Goal: Task Accomplishment & Management: Complete application form

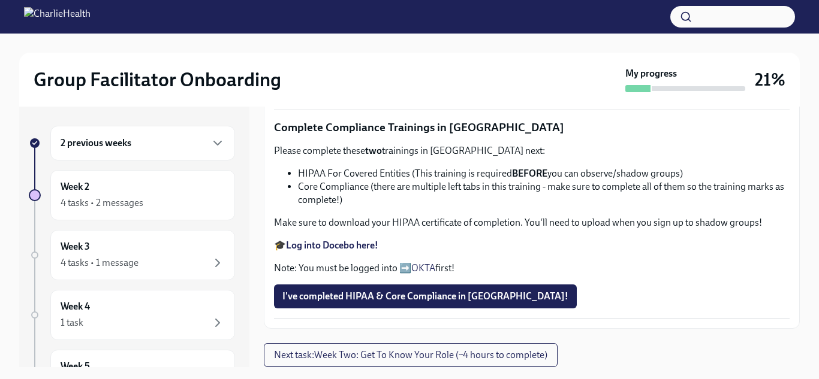
scroll to position [638, 0]
click at [321, 100] on label "Upload Upload CPR Certificate" at bounding box center [352, 88] width 156 height 24
click at [0, 0] on input "Upload Upload CPR Certificate" at bounding box center [0, 0] width 0 height 0
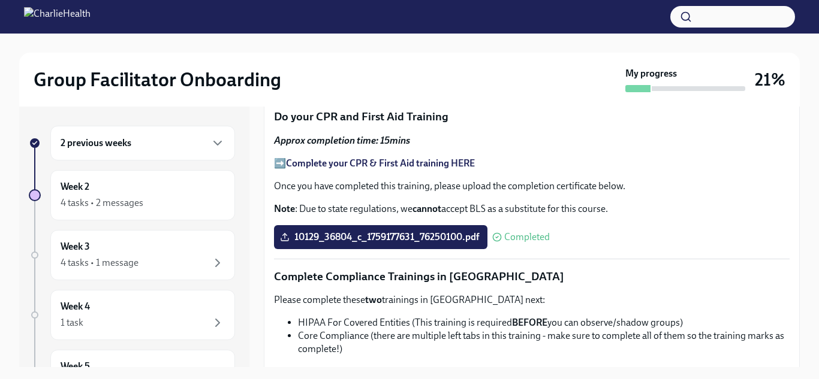
scroll to position [0, 0]
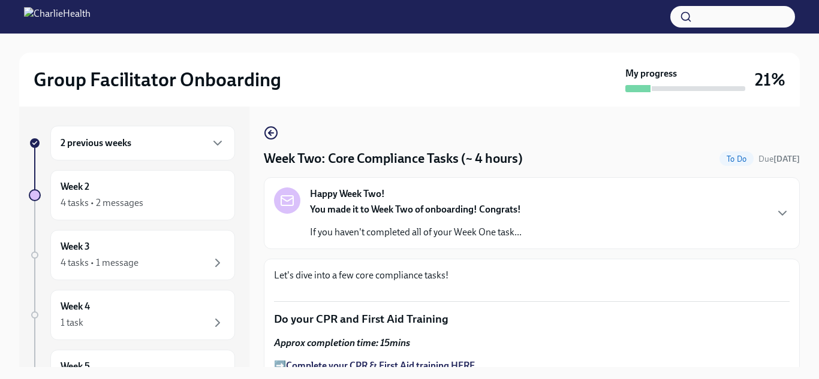
click at [183, 137] on div "2 previous weeks" at bounding box center [143, 143] width 164 height 14
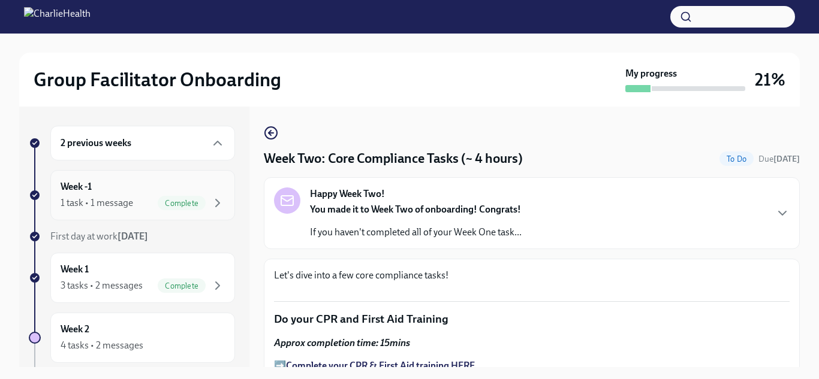
click at [116, 180] on div "Week -1 1 task • 1 message Complete" at bounding box center [143, 195] width 164 height 30
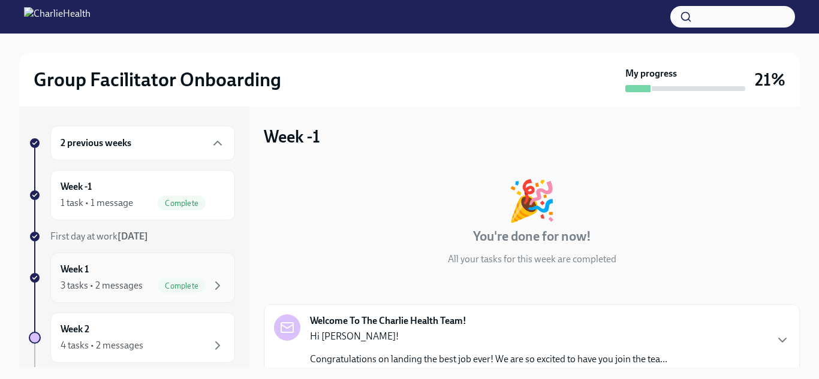
click at [115, 279] on div "3 tasks • 2 messages" at bounding box center [102, 285] width 82 height 13
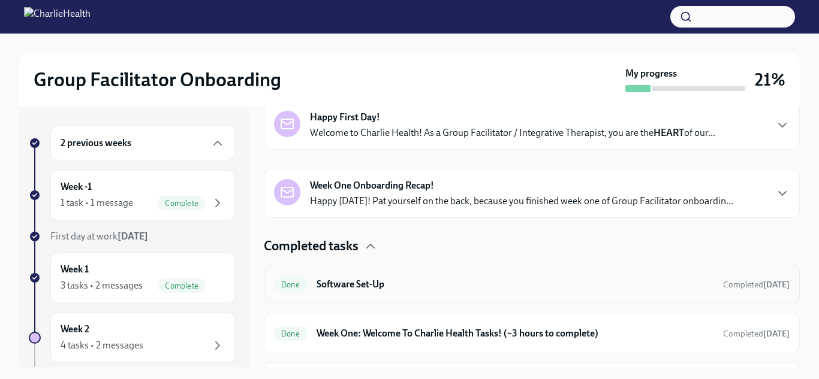
scroll to position [239, 0]
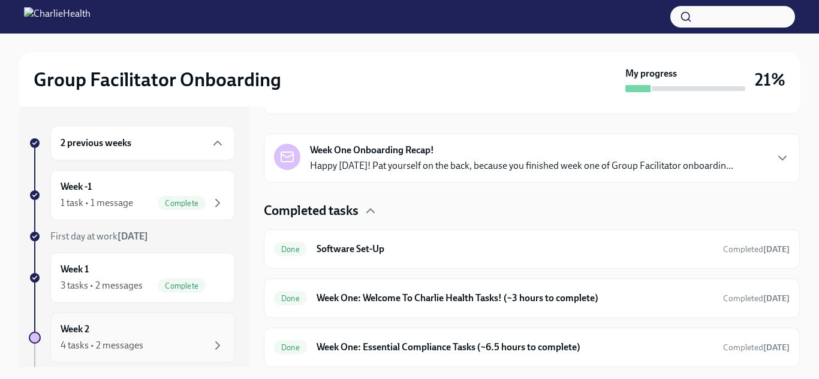
click at [107, 340] on div "4 tasks • 2 messages" at bounding box center [102, 345] width 83 height 13
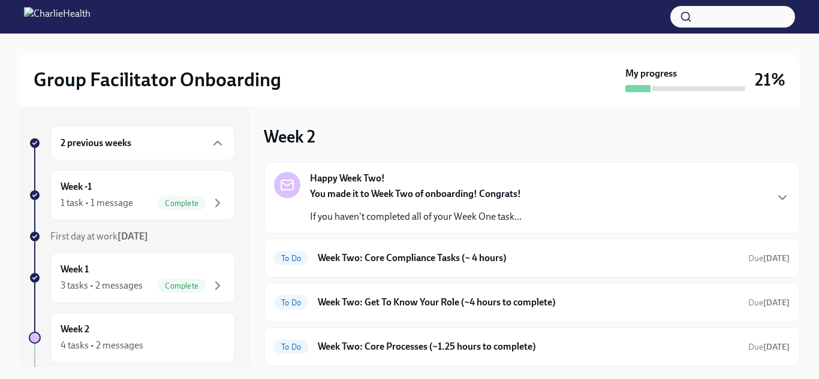
click at [352, 202] on div "You made it to Week Two of onboarding! Congrats! If you haven't completed all o…" at bounding box center [416, 206] width 212 height 36
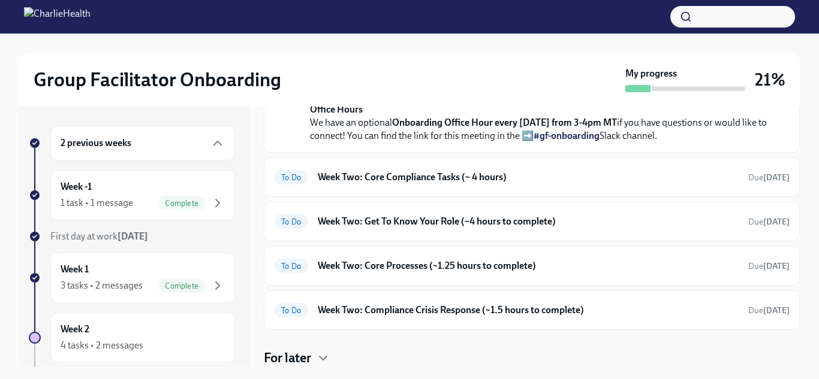
scroll to position [466, 0]
click at [352, 184] on h6 "Week Two: Core Compliance Tasks (~ 4 hours)" at bounding box center [528, 177] width 421 height 13
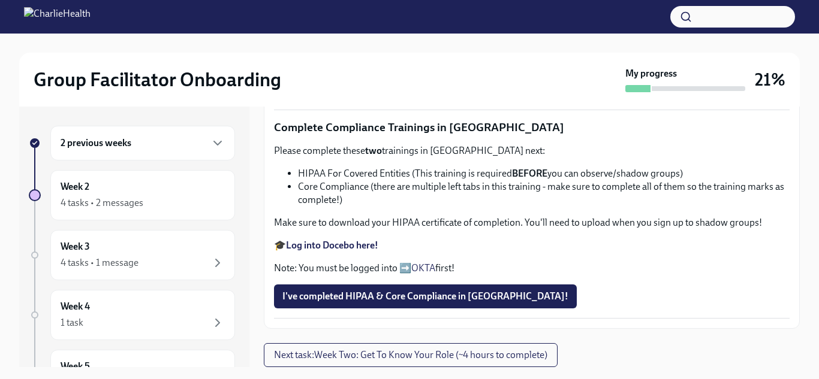
scroll to position [864, 0]
click at [339, 249] on strong "Log into Docebo here!" at bounding box center [332, 245] width 92 height 11
click at [396, 293] on span "I've completed HIPAA & Core Compliance in [GEOGRAPHIC_DATA]!" at bounding box center [425, 297] width 286 height 12
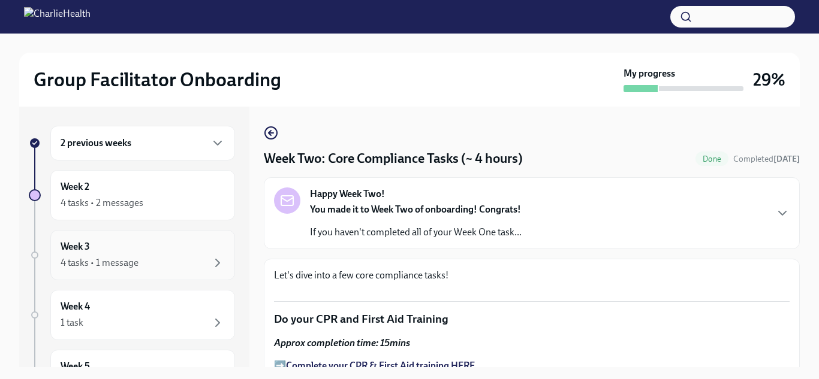
click at [180, 248] on div "Week 3 4 tasks • 1 message" at bounding box center [143, 255] width 164 height 30
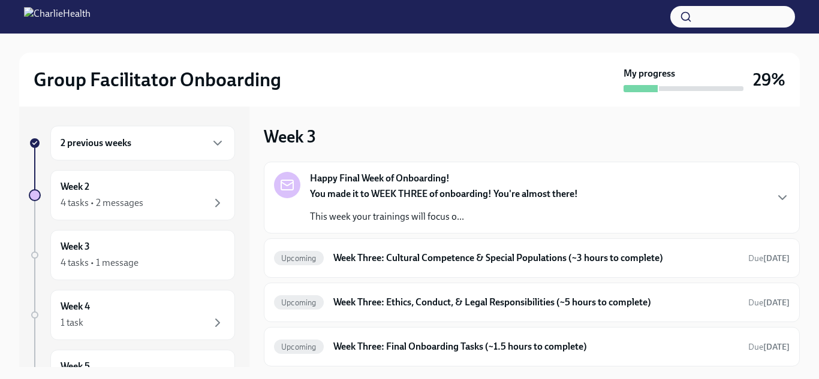
click at [651, 218] on div "Happy Final Week of Onboarding! You made it to WEEK THREE of onboarding! You're…" at bounding box center [531, 198] width 515 height 52
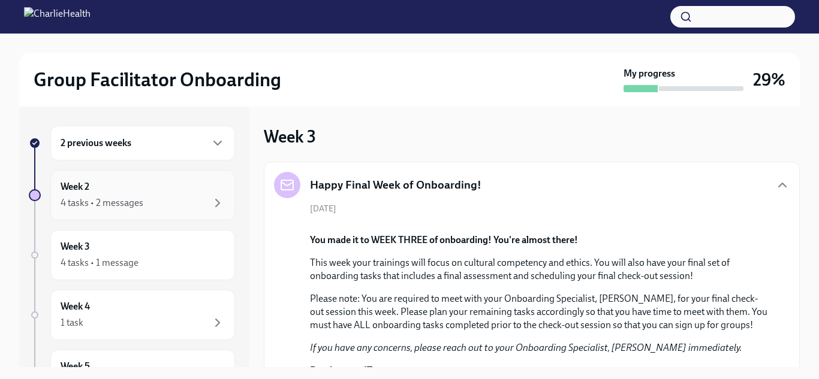
click at [138, 176] on div "Week 2 4 tasks • 2 messages" at bounding box center [142, 195] width 185 height 50
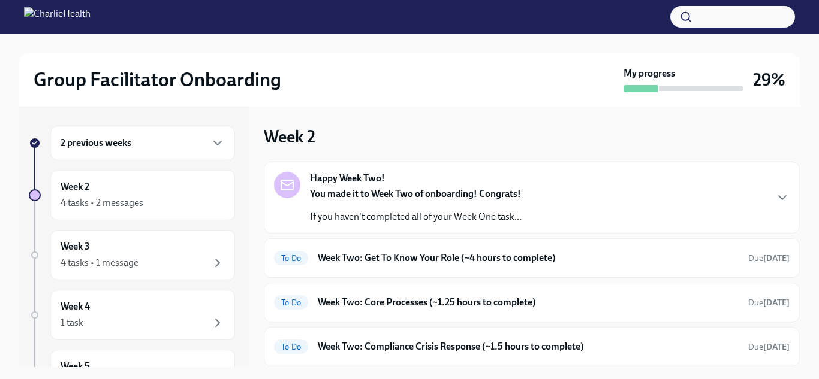
click at [734, 197] on div "Happy Week Two! You made it to Week Two of onboarding! Congrats! If you haven't…" at bounding box center [531, 198] width 515 height 52
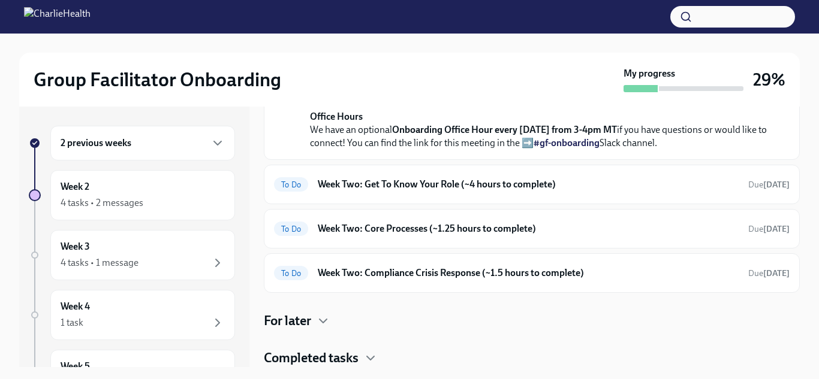
scroll to position [422, 0]
click at [499, 204] on div "To Do Week Two: Get To Know Your Role (~4 hours to complete) Due [DATE]" at bounding box center [532, 185] width 536 height 40
click at [479, 191] on h6 "Week Two: Get To Know Your Role (~4 hours to complete)" at bounding box center [528, 184] width 421 height 13
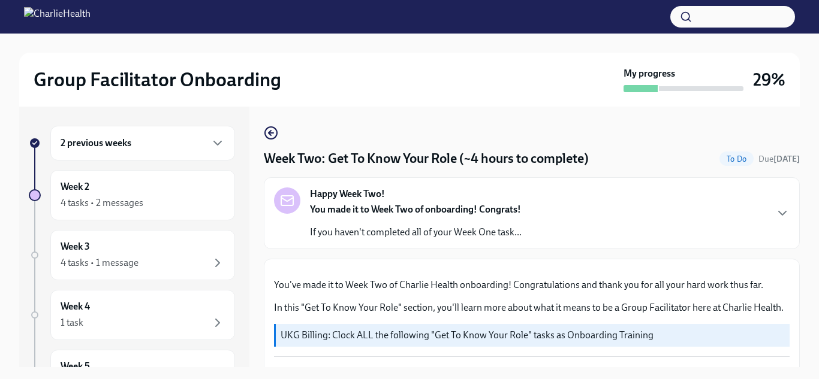
click at [739, 221] on div "Happy Week Two! You made it to Week Two of onboarding! Congrats! If you haven't…" at bounding box center [531, 214] width 515 height 52
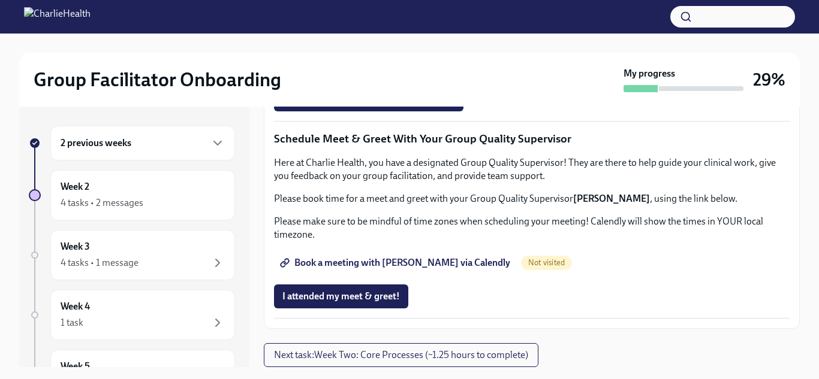
scroll to position [1147, 0]
click at [113, 194] on div "Week 2 4 tasks • 2 messages" at bounding box center [143, 195] width 164 height 30
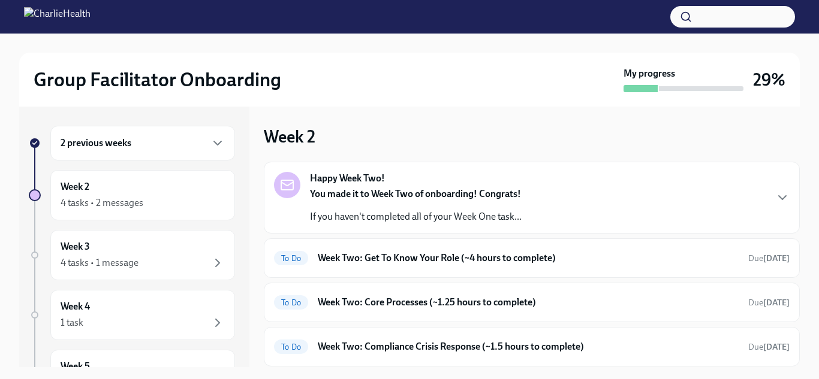
click at [571, 195] on div "Happy Week Two! You made it to Week Two of onboarding! Congrats! If you haven't…" at bounding box center [531, 198] width 515 height 52
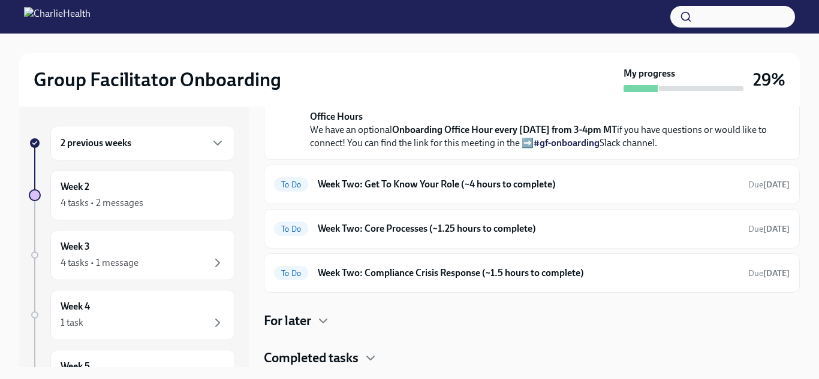
scroll to position [460, 0]
click at [542, 191] on h6 "Week Two: Get To Know Your Role (~4 hours to complete)" at bounding box center [528, 184] width 421 height 13
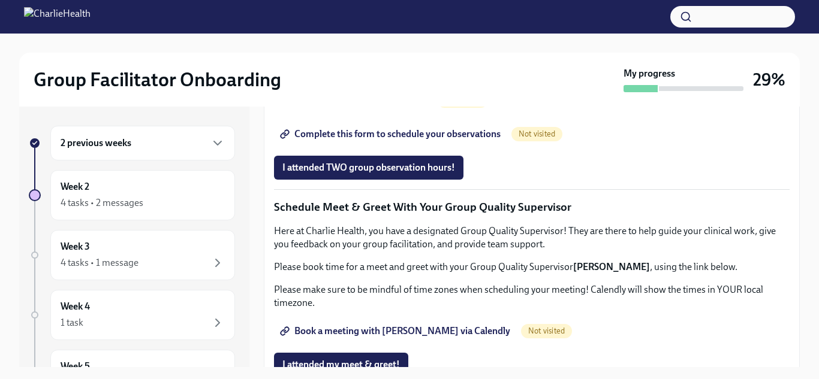
scroll to position [762, 0]
click at [159, 188] on div "Week 2 4 tasks • 2 messages" at bounding box center [143, 195] width 164 height 30
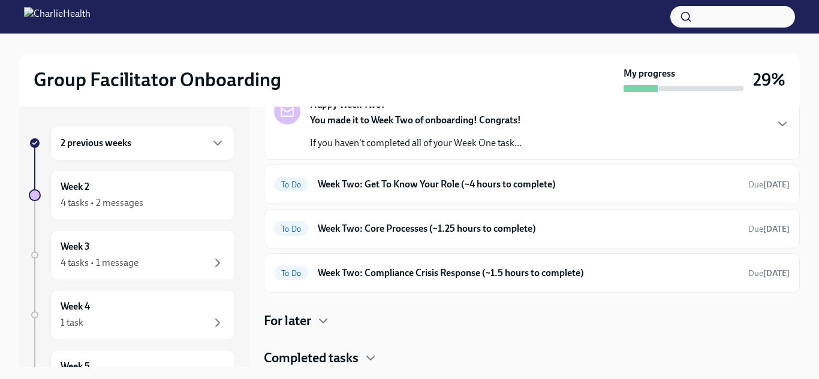
scroll to position [71, 0]
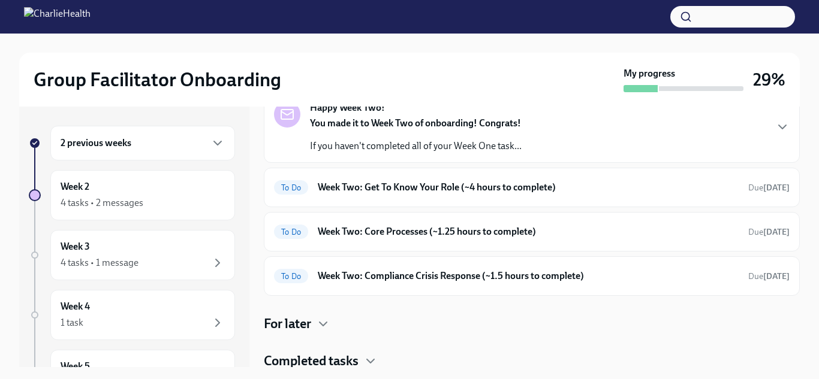
click at [313, 360] on h4 "Completed tasks" at bounding box center [311, 361] width 95 height 18
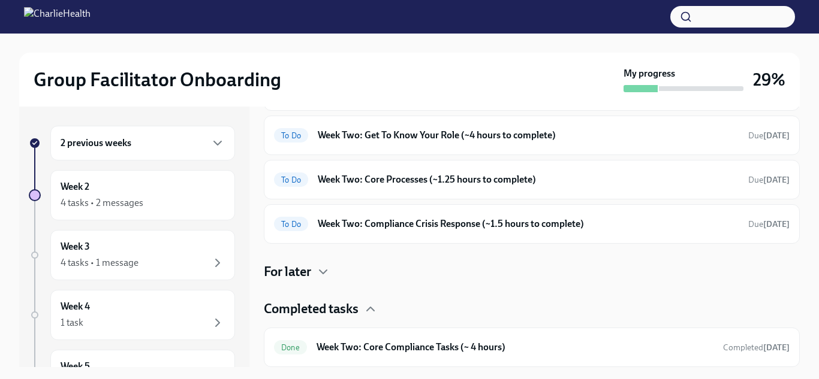
scroll to position [121, 0]
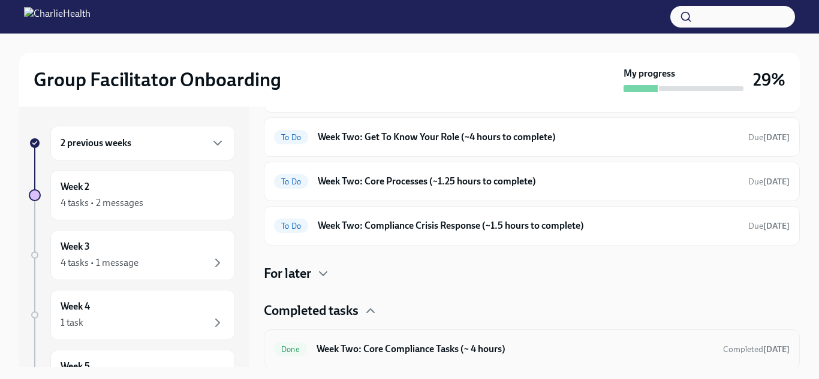
click at [339, 354] on h6 "Week Two: Core Compliance Tasks (~ 4 hours)" at bounding box center [514, 349] width 397 height 13
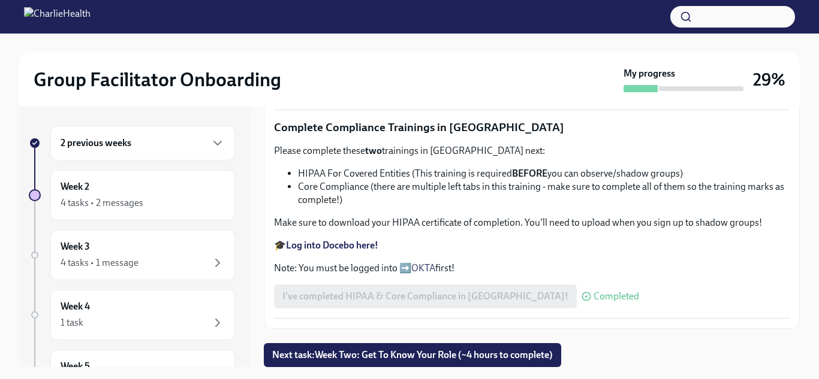
scroll to position [867, 0]
click at [326, 352] on span "Next task : Week Two: Get To Know Your Role (~4 hours to complete)" at bounding box center [412, 355] width 280 height 12
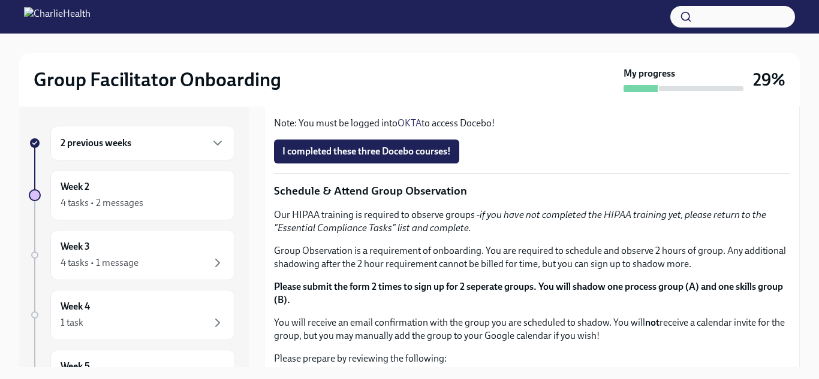
scroll to position [476, 0]
click at [176, 189] on div "Week 2 4 tasks • 2 messages" at bounding box center [143, 195] width 164 height 30
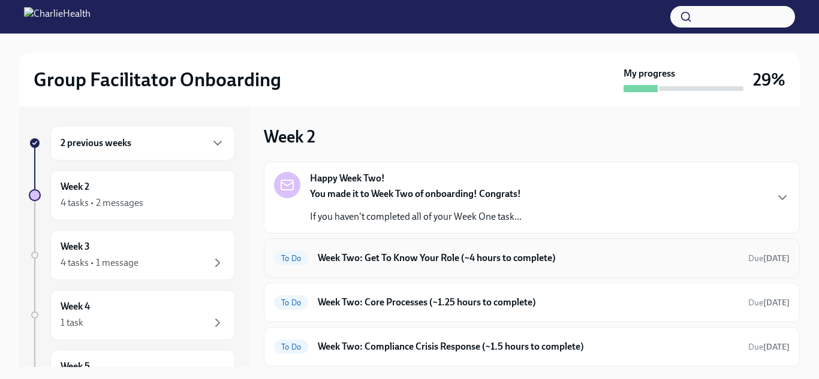
click at [368, 252] on h6 "Week Two: Get To Know Your Role (~4 hours to complete)" at bounding box center [528, 258] width 421 height 13
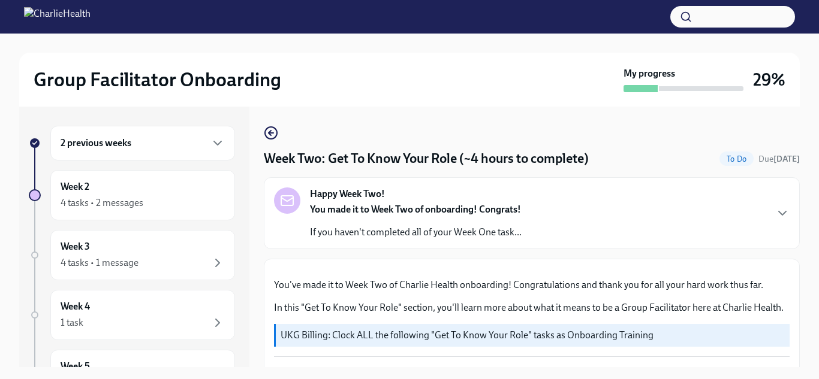
click at [371, 237] on p "If you haven't completed all of your Week One task..." at bounding box center [416, 232] width 212 height 13
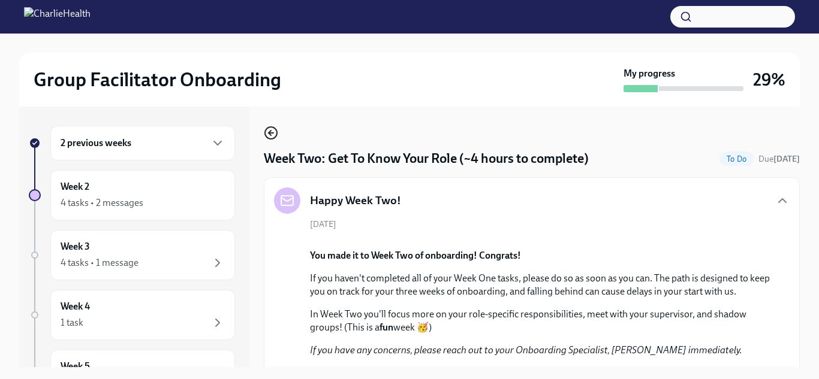
click at [274, 134] on icon "button" at bounding box center [271, 133] width 14 height 14
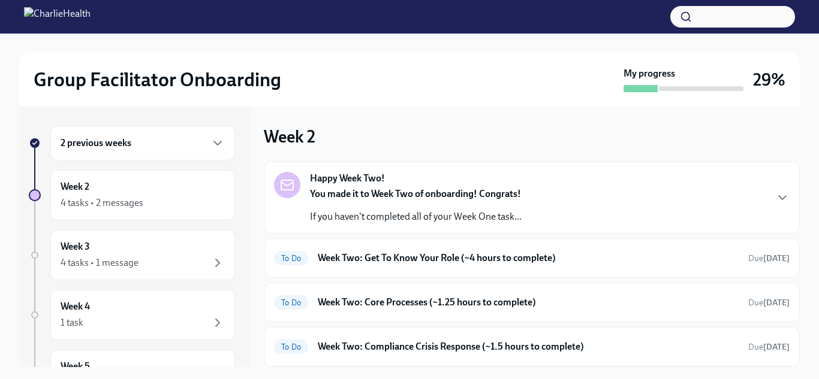
click at [412, 203] on div "You made it to Week Two of onboarding! Congrats! If you haven't completed all o…" at bounding box center [416, 206] width 212 height 36
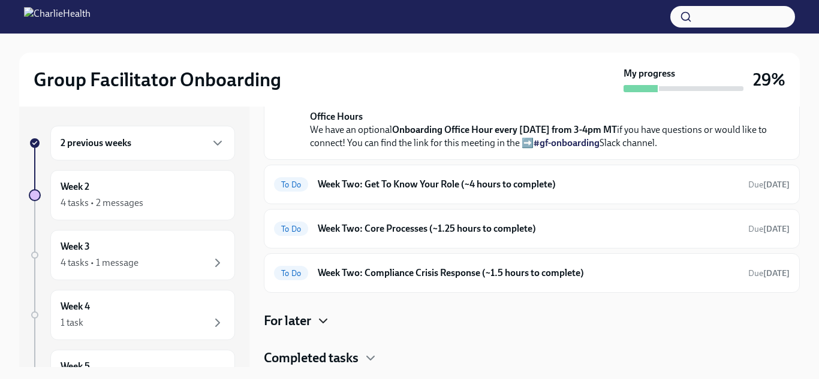
scroll to position [485, 0]
click at [330, 357] on h4 "Completed tasks" at bounding box center [311, 358] width 95 height 18
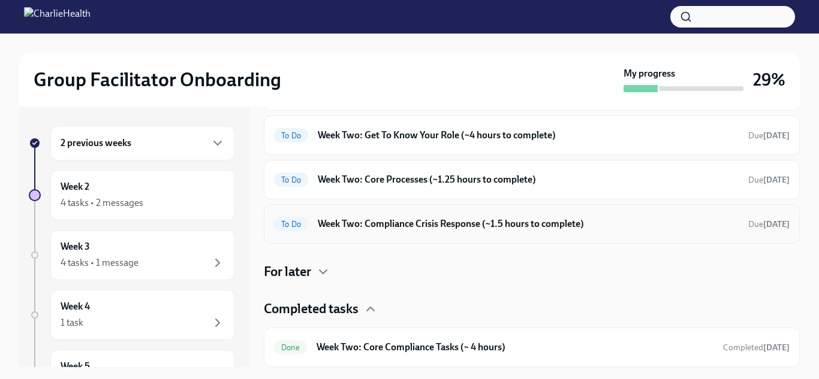
scroll to position [533, 0]
click at [369, 354] on h6 "Week Two: Core Compliance Tasks (~ 4 hours)" at bounding box center [514, 347] width 397 height 13
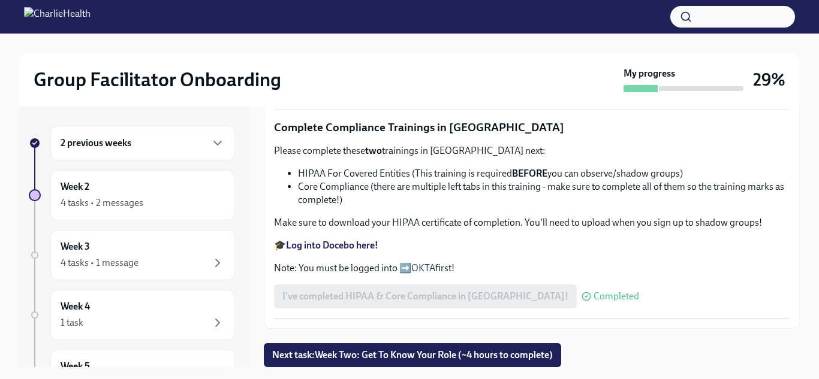
scroll to position [22, 0]
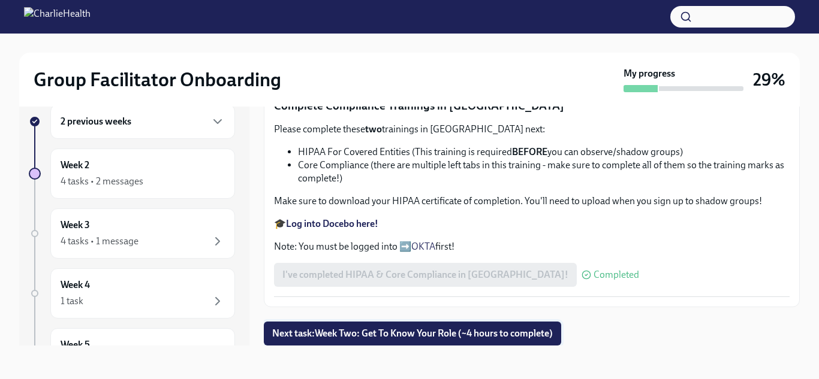
click at [328, 333] on span "Next task : Week Two: Get To Know Your Role (~4 hours to complete)" at bounding box center [412, 334] width 280 height 12
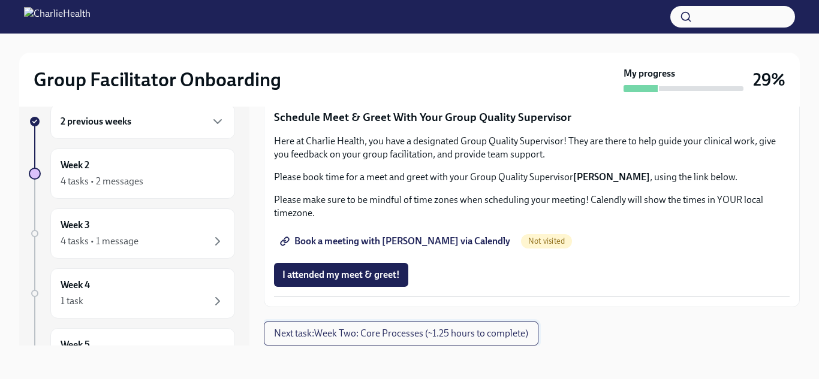
scroll to position [1218, 0]
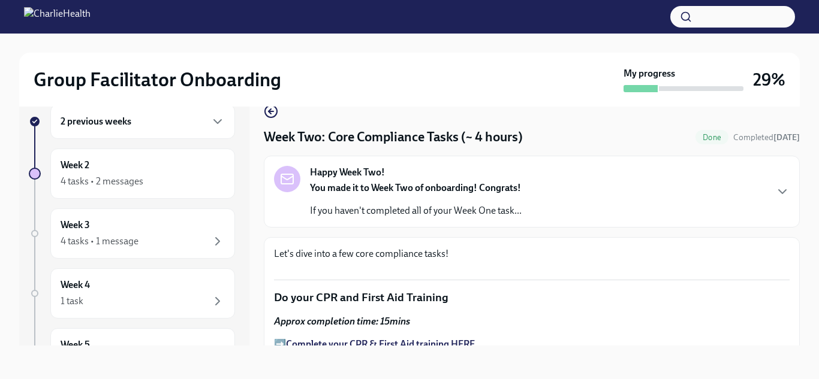
click at [352, 225] on div "Happy Week Two! You made it to Week Two of onboarding! Congrats! If you haven't…" at bounding box center [532, 192] width 536 height 72
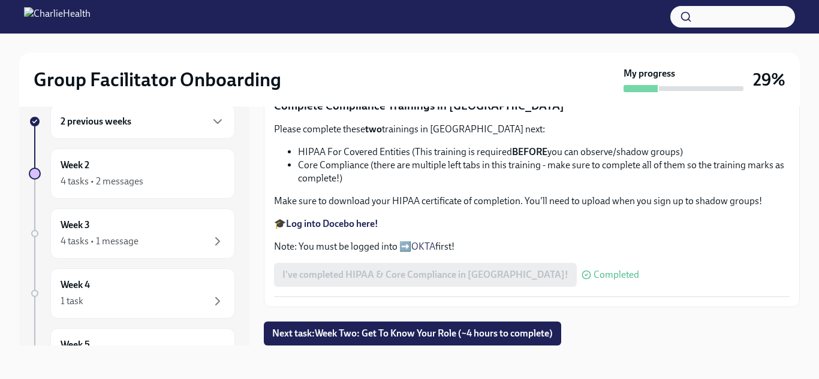
scroll to position [1279, 0]
click at [336, 330] on span "Next task : Week Two: Get To Know Your Role (~4 hours to complete)" at bounding box center [412, 334] width 280 height 12
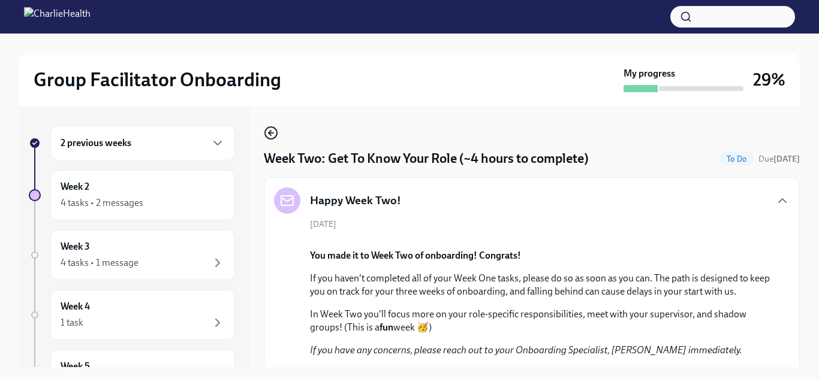
click at [270, 129] on icon "button" at bounding box center [271, 133] width 14 height 14
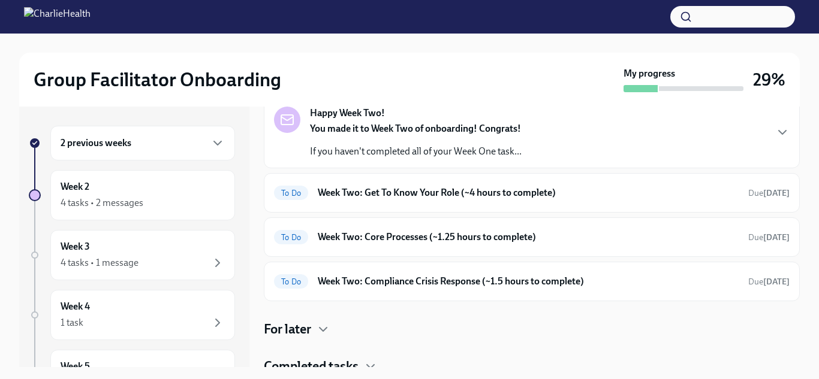
scroll to position [74, 0]
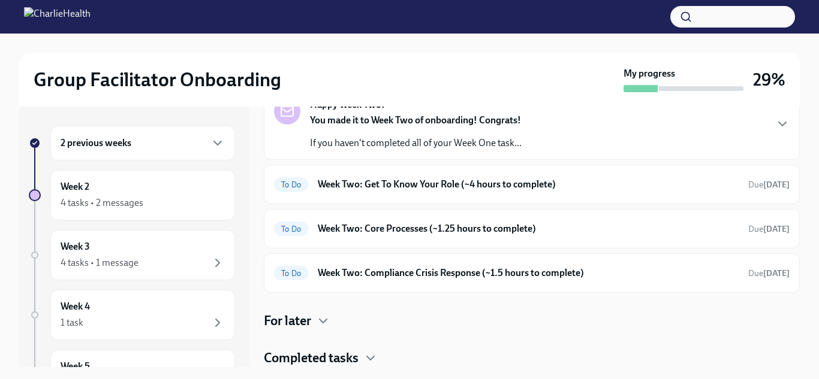
click at [342, 355] on h4 "Completed tasks" at bounding box center [311, 358] width 95 height 18
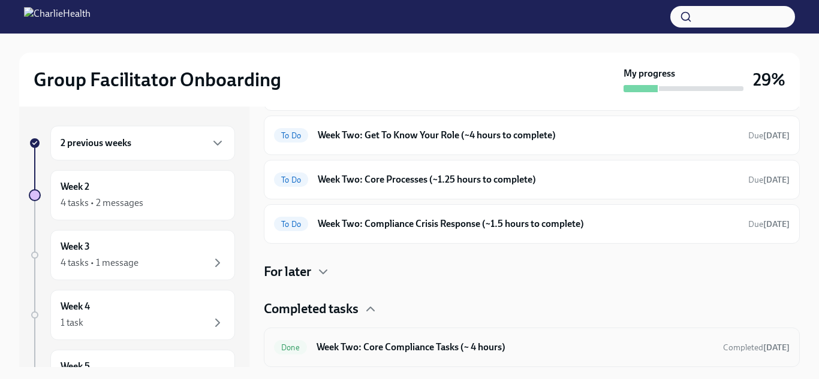
click at [410, 341] on h6 "Week Two: Core Compliance Tasks (~ 4 hours)" at bounding box center [514, 347] width 397 height 13
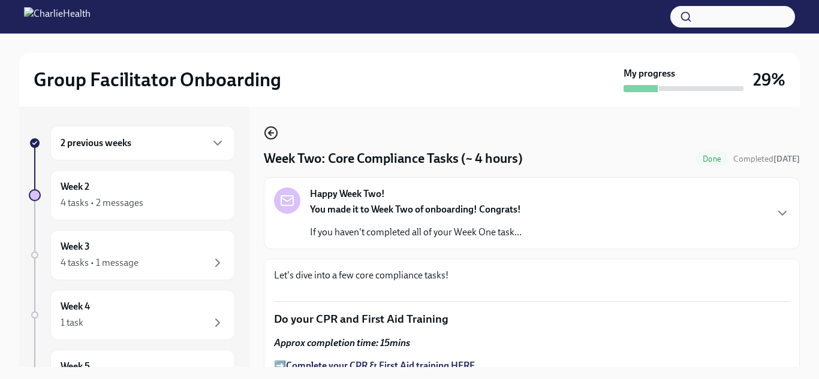
click at [271, 131] on icon "button" at bounding box center [269, 133] width 2 height 5
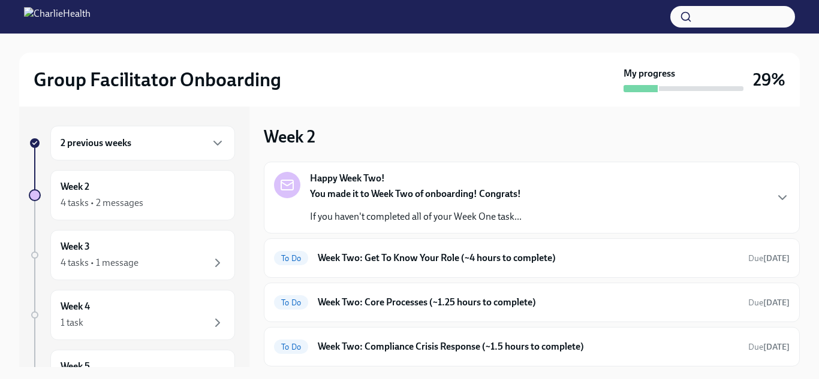
scroll to position [74, 0]
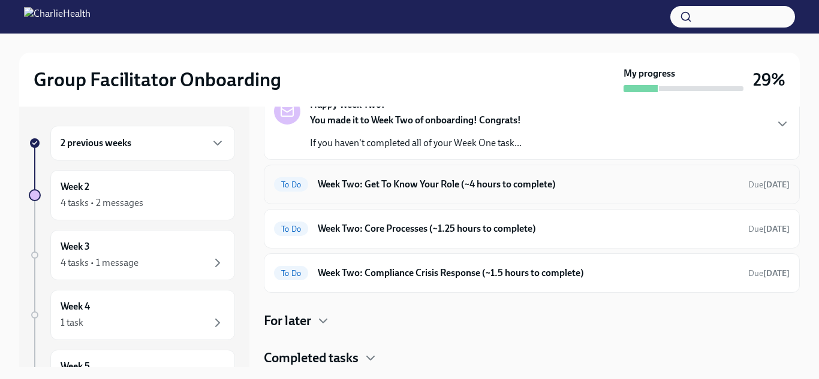
click at [323, 181] on h6 "Week Two: Get To Know Your Role (~4 hours to complete)" at bounding box center [528, 184] width 421 height 13
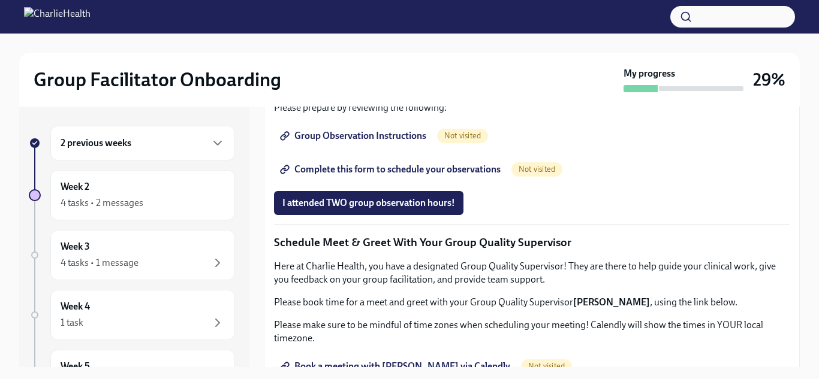
scroll to position [726, 0]
